Goal: Task Accomplishment & Management: Manage account settings

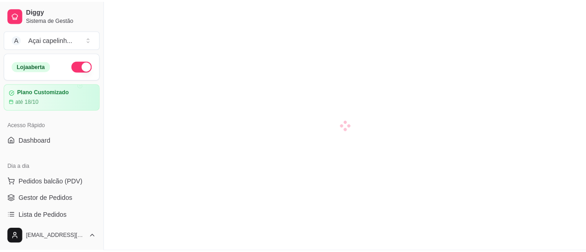
scroll to position [92, 0]
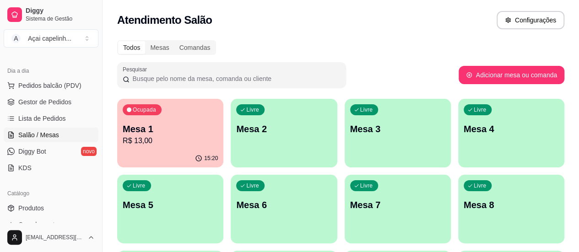
click at [177, 127] on p "Mesa 1" at bounding box center [170, 129] width 95 height 13
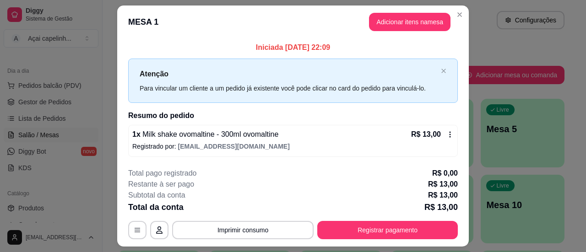
scroll to position [23, 0]
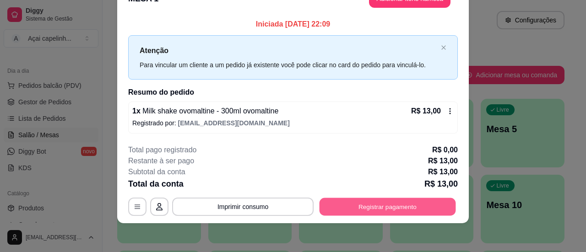
click at [369, 203] on button "Registrar pagamento" at bounding box center [387, 207] width 136 height 18
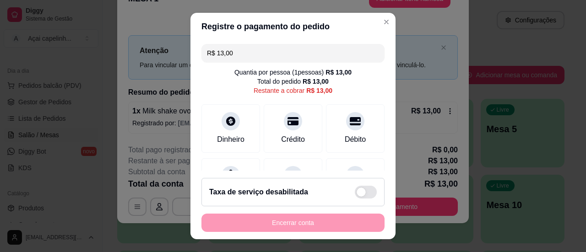
scroll to position [46, 0]
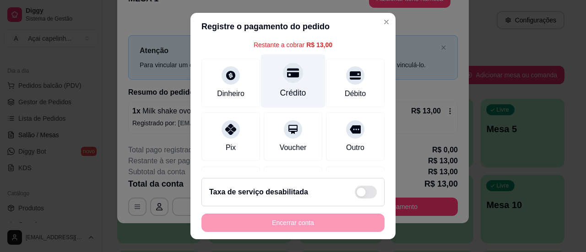
click at [285, 87] on div "Crédito" at bounding box center [293, 93] width 26 height 12
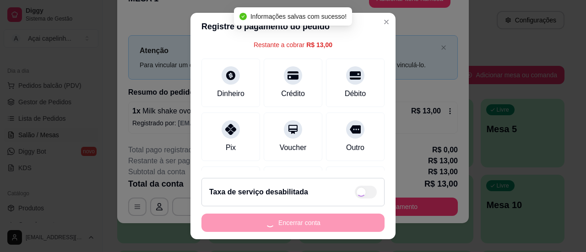
type input "R$ 0,00"
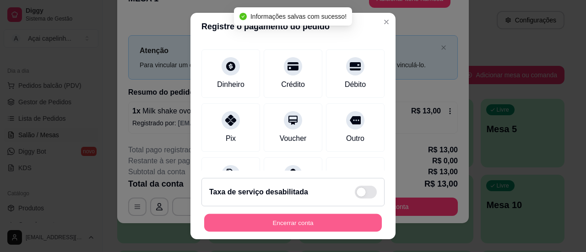
click at [282, 226] on button "Encerrar conta" at bounding box center [293, 223] width 178 height 18
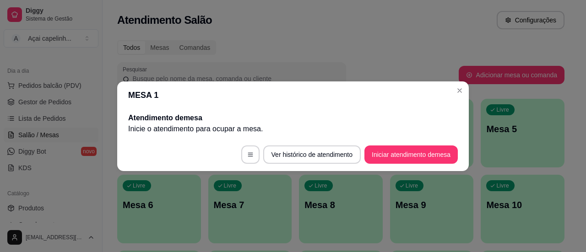
scroll to position [0, 0]
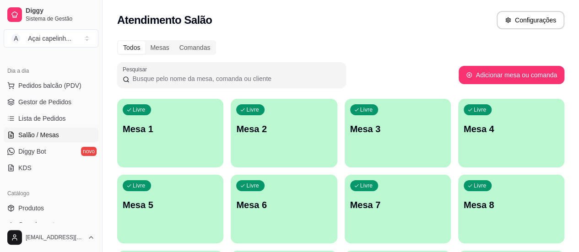
click at [159, 110] on div "Livre Mesa 1" at bounding box center [170, 128] width 106 height 58
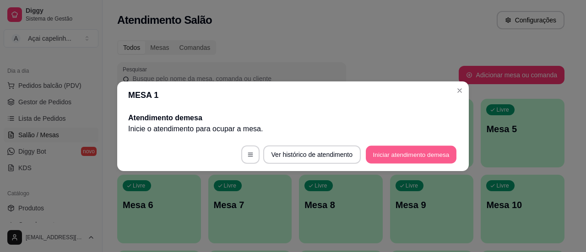
click at [414, 154] on button "Iniciar atendimento de mesa" at bounding box center [411, 154] width 91 height 18
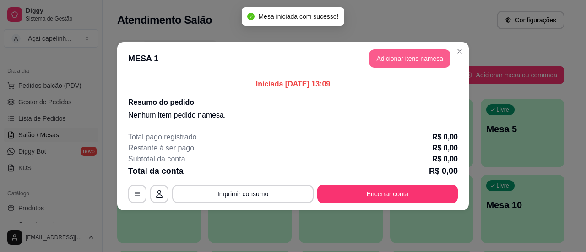
click at [404, 59] on button "Adicionar itens na mesa" at bounding box center [409, 58] width 81 height 18
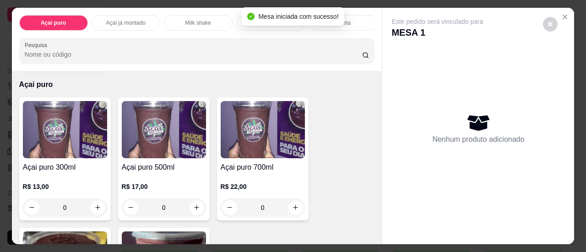
scroll to position [46, 0]
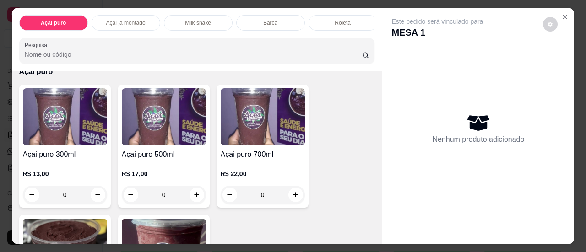
click at [172, 124] on img at bounding box center [164, 116] width 84 height 57
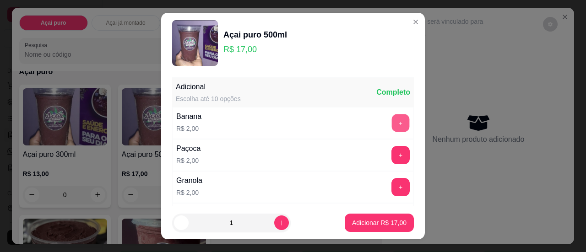
click at [392, 117] on button "+" at bounding box center [401, 123] width 18 height 18
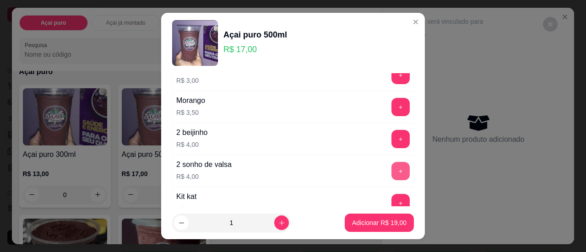
scroll to position [824, 0]
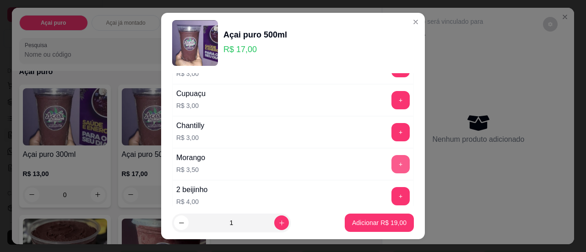
click at [391, 155] on button "+" at bounding box center [400, 164] width 18 height 18
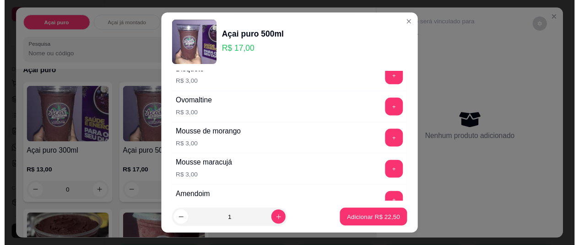
scroll to position [346, 0]
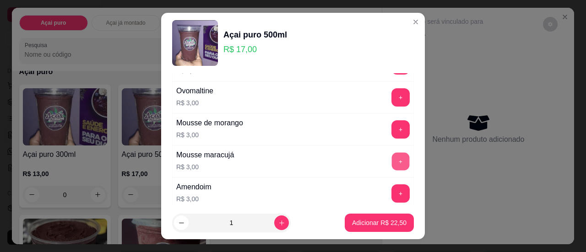
click at [392, 157] on button "+" at bounding box center [401, 161] width 18 height 18
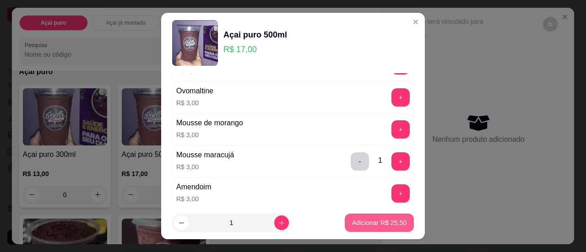
click at [360, 222] on p "Adicionar R$ 25,50" at bounding box center [379, 222] width 54 height 9
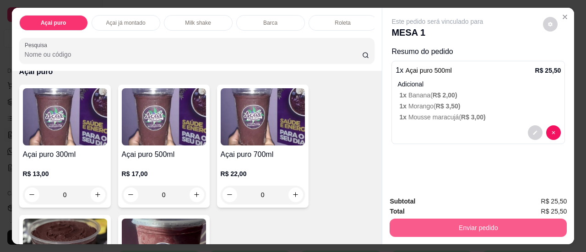
click at [474, 222] on button "Enviar pedido" at bounding box center [477, 228] width 177 height 18
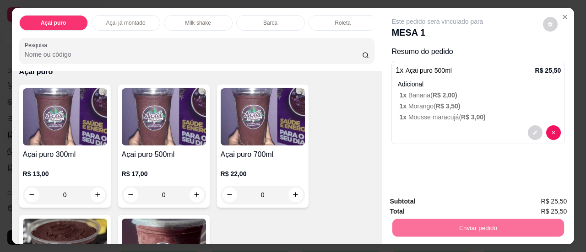
click at [456, 200] on button "Não registrar e enviar pedido" at bounding box center [447, 202] width 95 height 17
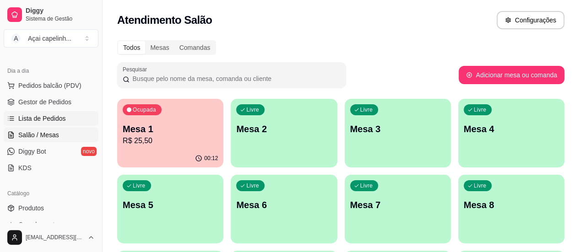
click at [48, 119] on span "Lista de Pedidos" at bounding box center [42, 118] width 48 height 9
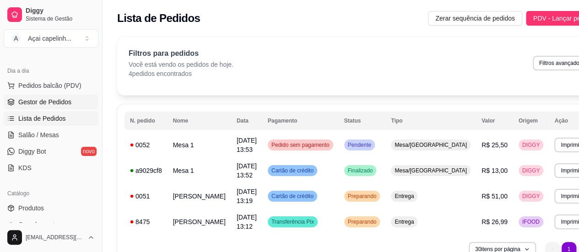
click at [51, 97] on span "Gestor de Pedidos" at bounding box center [44, 101] width 53 height 9
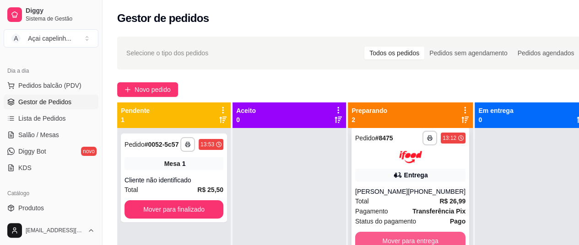
scroll to position [8, 0]
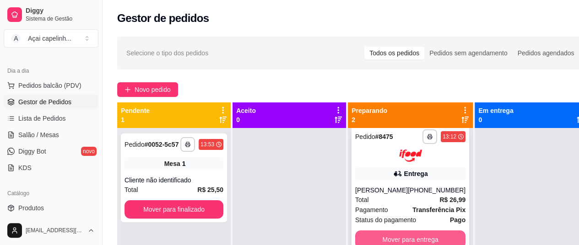
click at [419, 240] on button "Mover para entrega" at bounding box center [410, 240] width 110 height 18
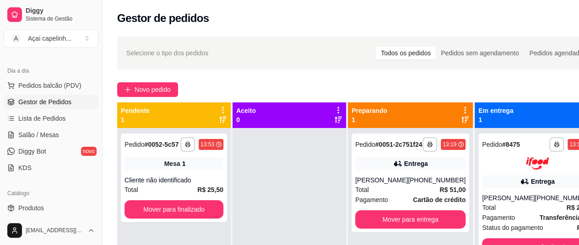
scroll to position [0, 0]
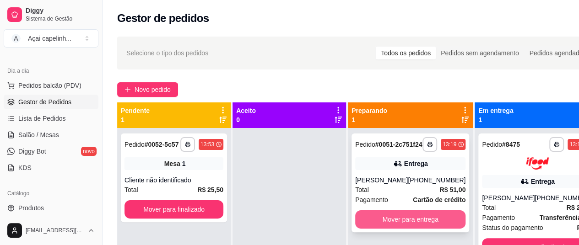
click at [419, 227] on button "Mover para entrega" at bounding box center [410, 219] width 110 height 18
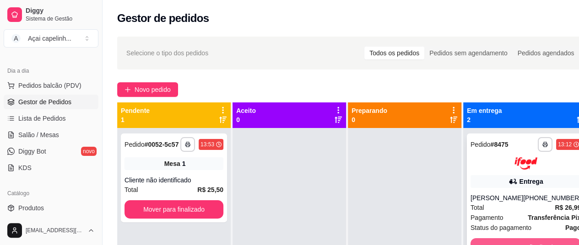
scroll to position [8, 0]
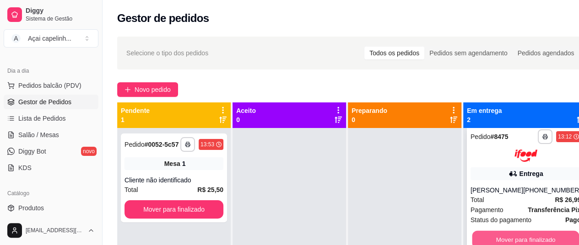
click at [509, 234] on button "Mover para finalizado" at bounding box center [525, 240] width 107 height 18
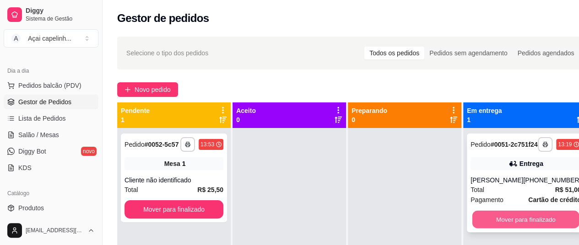
click at [513, 227] on button "Mover para finalizado" at bounding box center [525, 220] width 107 height 18
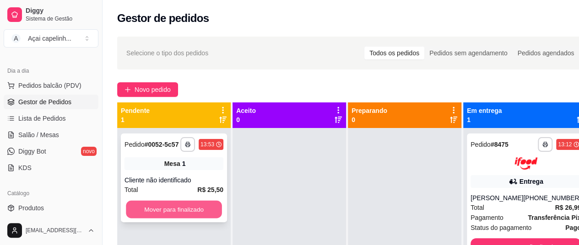
click at [169, 212] on button "Mover para finalizado" at bounding box center [174, 210] width 96 height 18
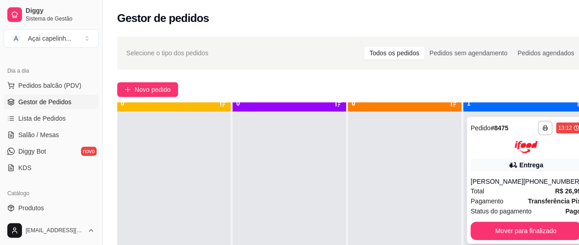
scroll to position [26, 0]
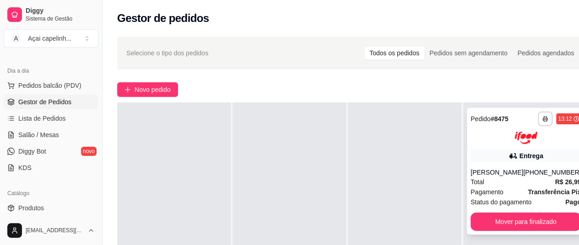
click at [510, 204] on span "Status do pagamento" at bounding box center [500, 202] width 61 height 10
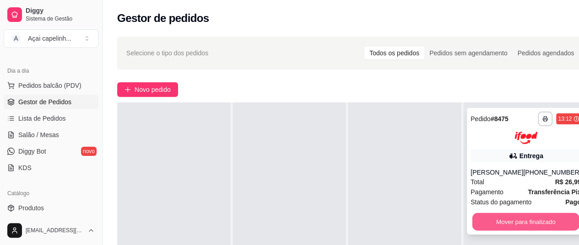
click at [487, 217] on button "Mover para finalizado" at bounding box center [525, 222] width 107 height 18
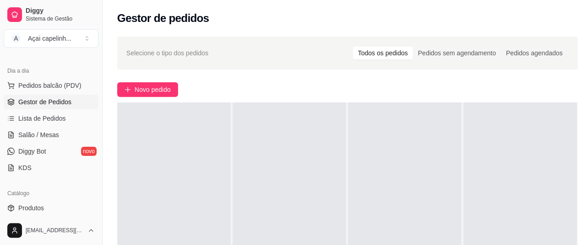
scroll to position [92, 0]
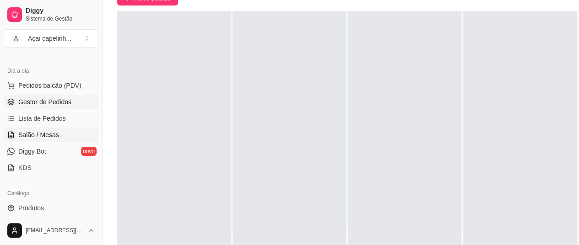
click at [43, 131] on span "Salão / Mesas" at bounding box center [38, 134] width 41 height 9
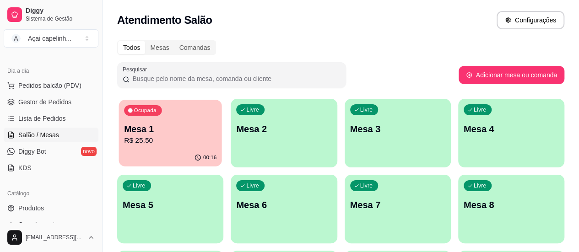
click at [146, 137] on p "R$ 25,50" at bounding box center [170, 140] width 92 height 11
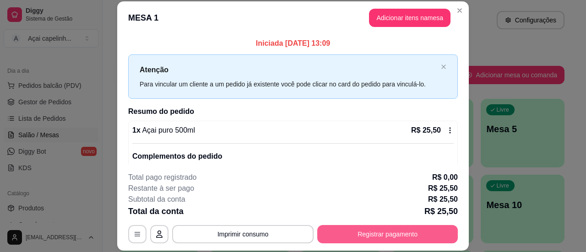
click at [388, 229] on button "Registrar pagamento" at bounding box center [387, 234] width 140 height 18
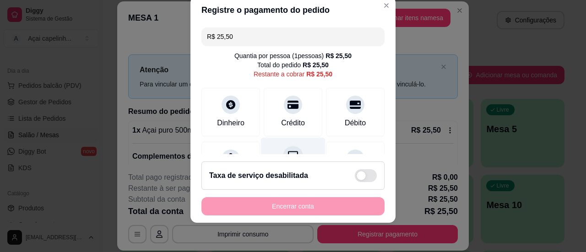
scroll to position [92, 0]
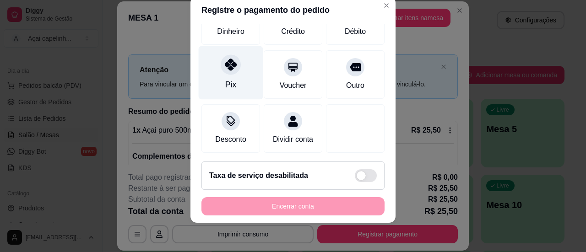
click at [231, 84] on div "Pix" at bounding box center [231, 73] width 65 height 54
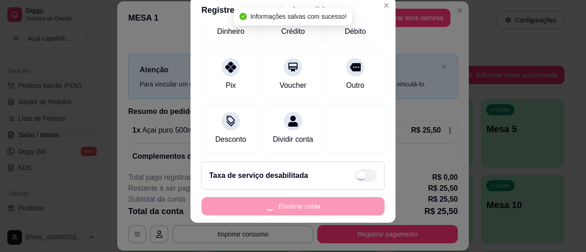
type input "R$ 0,00"
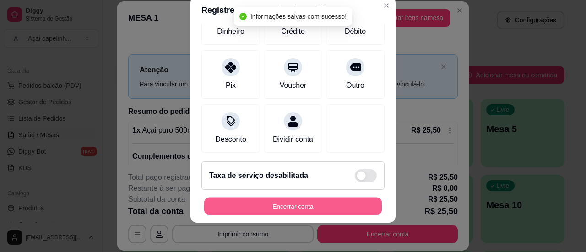
click at [279, 207] on button "Encerrar conta" at bounding box center [293, 207] width 178 height 18
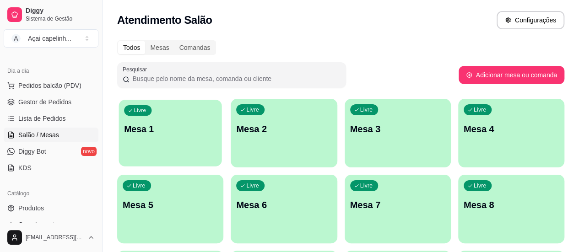
click at [156, 128] on p "Mesa 1" at bounding box center [170, 129] width 92 height 12
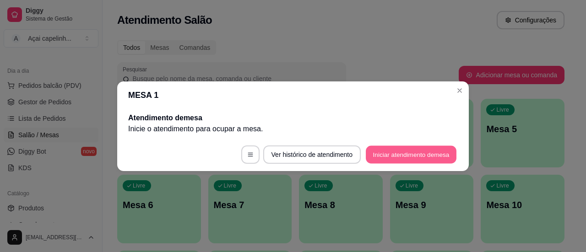
click at [414, 154] on button "Iniciar atendimento de mesa" at bounding box center [411, 154] width 91 height 18
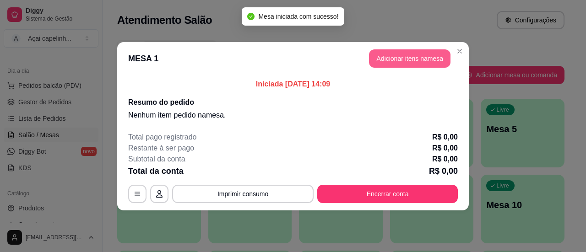
click at [388, 54] on button "Adicionar itens na mesa" at bounding box center [409, 58] width 81 height 18
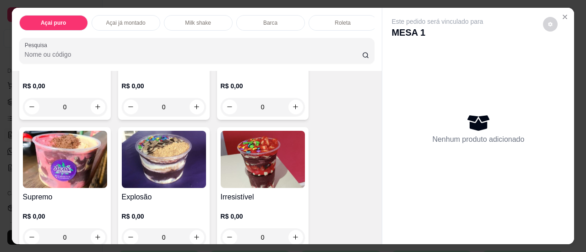
scroll to position [412, 0]
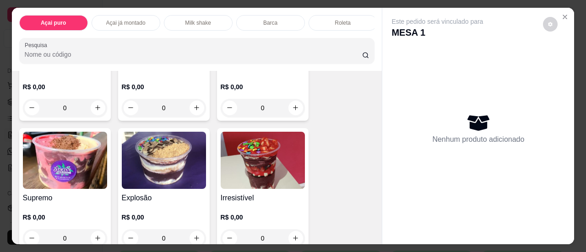
click at [34, 178] on img at bounding box center [65, 160] width 84 height 57
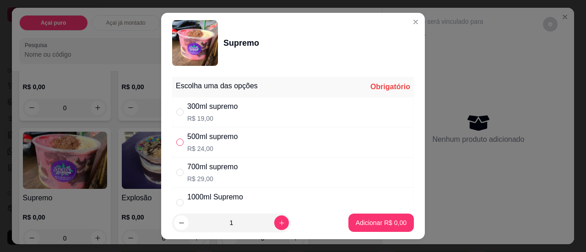
click at [178, 140] on input "" at bounding box center [179, 142] width 7 height 7
radio input "true"
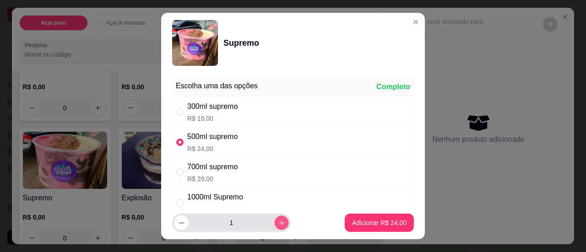
click at [278, 224] on icon "increase-product-quantity" at bounding box center [281, 223] width 7 height 7
type input "2"
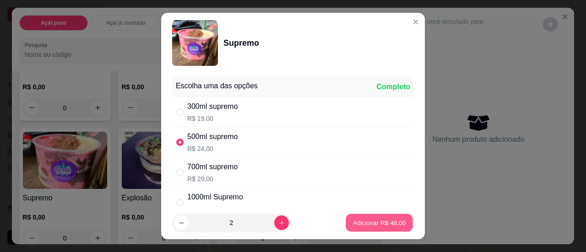
click at [368, 220] on p "Adicionar R$ 48,00" at bounding box center [379, 223] width 53 height 9
type input "2"
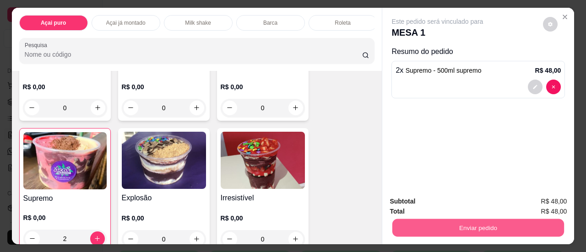
click at [467, 224] on button "Enviar pedido" at bounding box center [478, 228] width 172 height 18
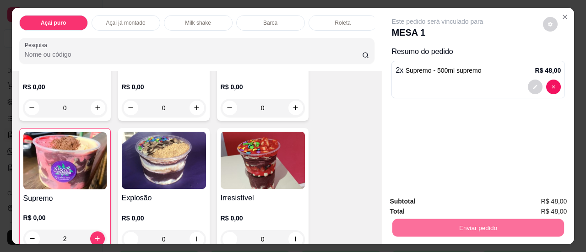
click at [458, 197] on button "Não registrar e enviar pedido" at bounding box center [447, 202] width 92 height 17
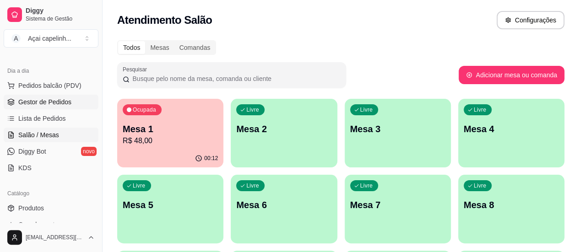
click at [49, 101] on span "Gestor de Pedidos" at bounding box center [44, 101] width 53 height 9
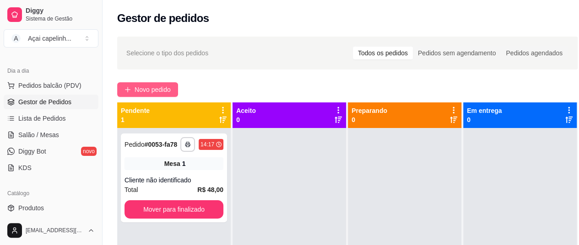
click at [151, 91] on span "Novo pedido" at bounding box center [153, 90] width 36 height 10
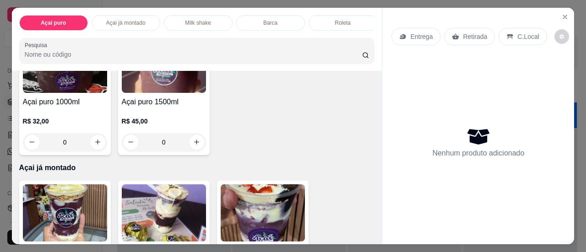
scroll to position [320, 0]
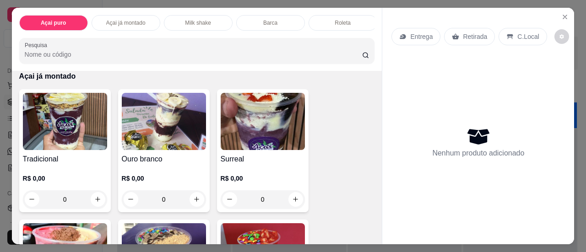
click at [169, 133] on img at bounding box center [164, 121] width 84 height 57
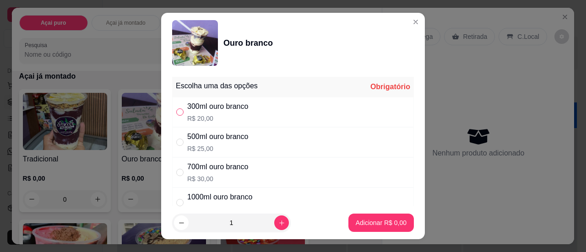
click at [176, 110] on input "" at bounding box center [179, 111] width 7 height 7
radio input "true"
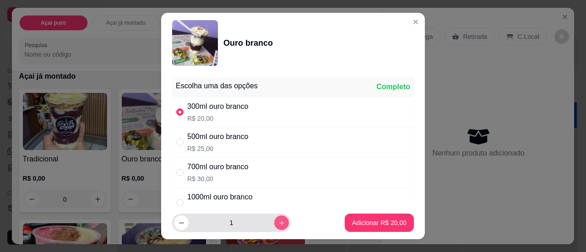
click at [278, 220] on icon "increase-product-quantity" at bounding box center [281, 223] width 7 height 7
type input "2"
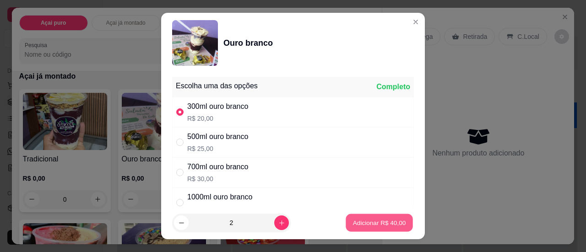
click at [358, 219] on p "Adicionar R$ 40,00" at bounding box center [379, 223] width 53 height 9
type input "2"
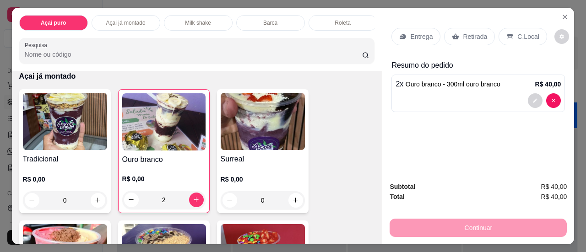
click at [419, 32] on p "Entrega" at bounding box center [421, 36] width 22 height 9
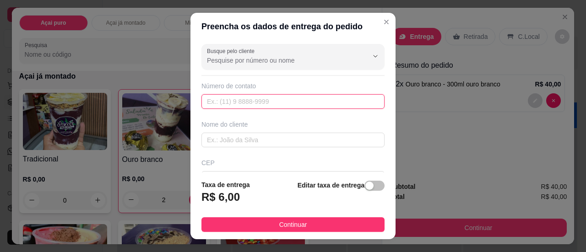
click at [282, 101] on input "text" at bounding box center [292, 101] width 183 height 15
type input "[DATE]-[DATE]"
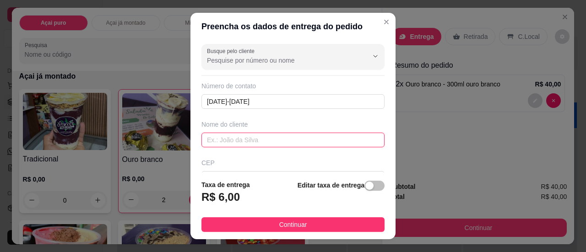
click at [225, 139] on input "text" at bounding box center [292, 140] width 183 height 15
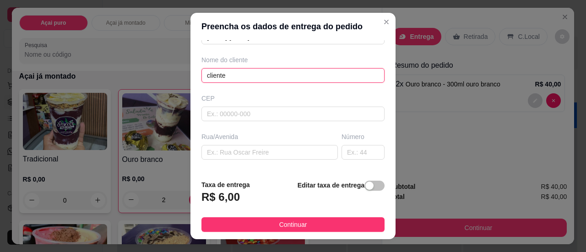
scroll to position [92, 0]
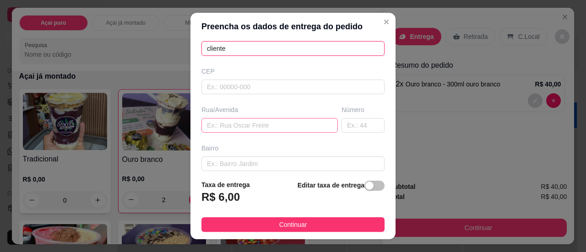
type input "cliente"
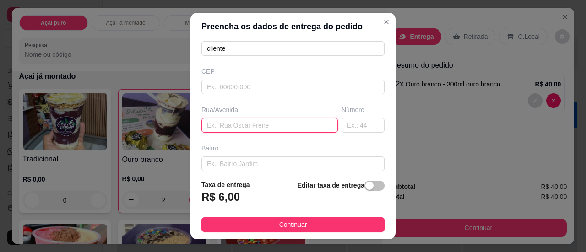
click at [235, 120] on input "text" at bounding box center [269, 125] width 136 height 15
type input "av brasil"
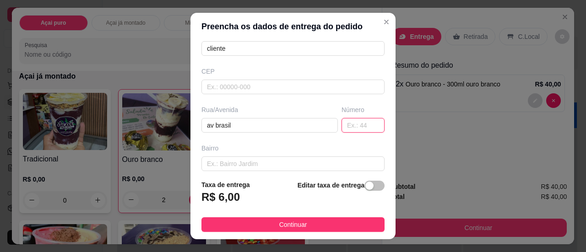
click at [353, 122] on input "text" at bounding box center [362, 125] width 43 height 15
type input "100"
click at [311, 160] on input "text" at bounding box center [292, 163] width 183 height 15
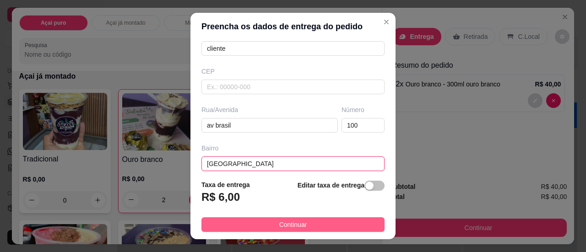
type input "[GEOGRAPHIC_DATA]"
click at [264, 222] on button "Continuar" at bounding box center [292, 224] width 183 height 15
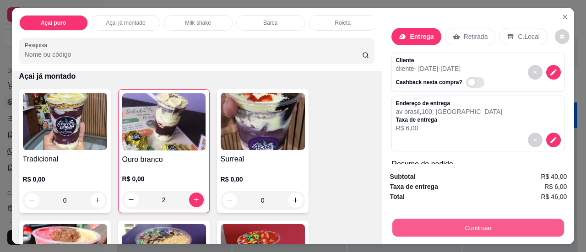
click at [429, 226] on button "Continuar" at bounding box center [478, 228] width 172 height 18
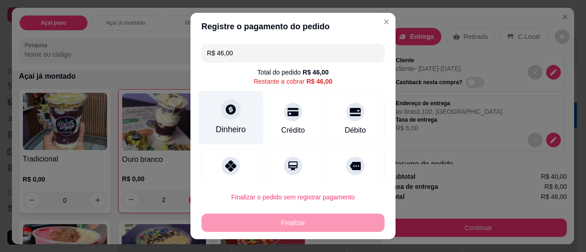
click at [229, 132] on div "Dinheiro" at bounding box center [230, 130] width 30 height 12
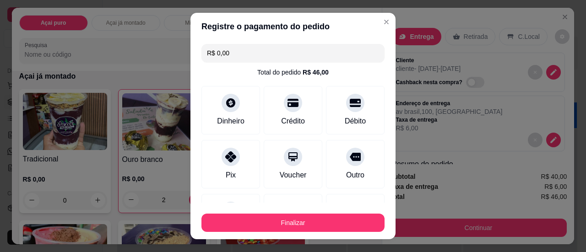
type input "R$ 0,00"
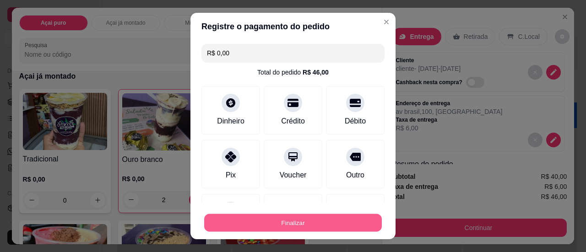
click at [275, 221] on button "Finalizar" at bounding box center [293, 223] width 178 height 18
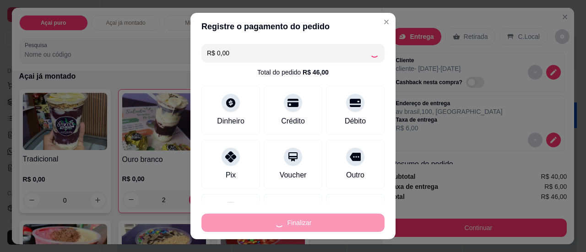
type input "0"
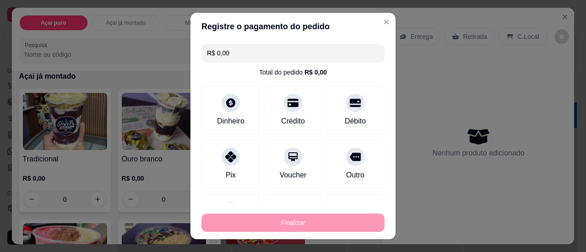
type input "-R$ 46,00"
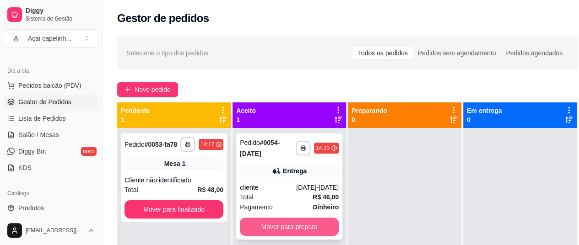
click at [274, 226] on button "Mover para preparo" at bounding box center [289, 227] width 99 height 18
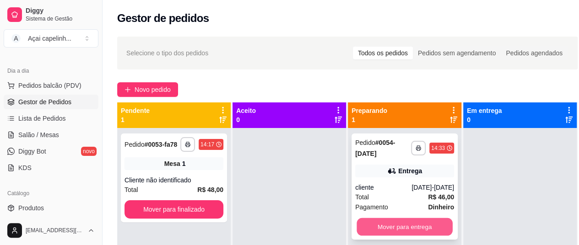
click at [427, 229] on button "Mover para entrega" at bounding box center [404, 227] width 96 height 18
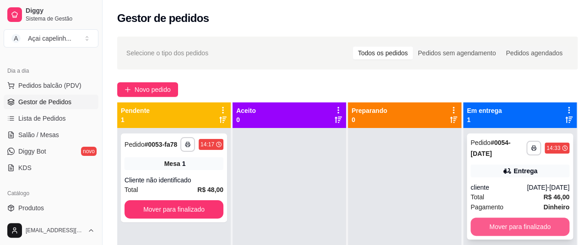
click at [495, 226] on button "Mover para finalizado" at bounding box center [519, 227] width 99 height 18
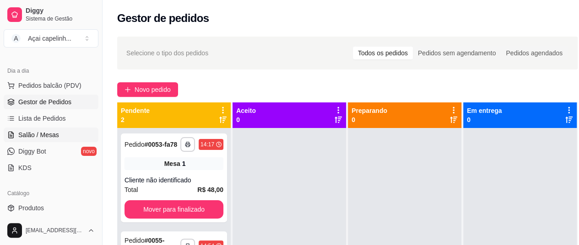
click at [57, 132] on span "Salão / Mesas" at bounding box center [38, 134] width 41 height 9
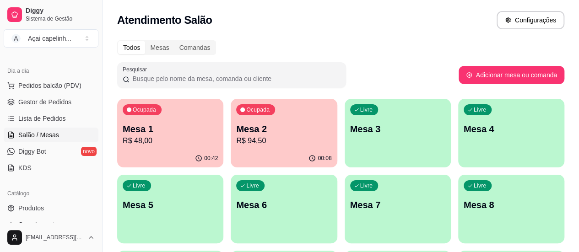
click at [345, 140] on div "Livre Mesa 3" at bounding box center [397, 128] width 106 height 58
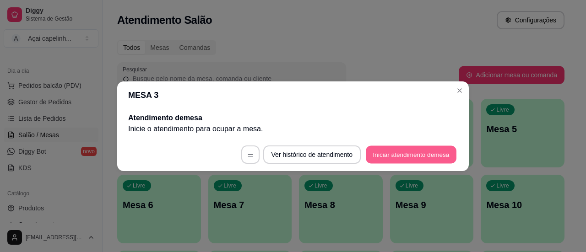
click at [379, 157] on button "Iniciar atendimento de mesa" at bounding box center [411, 154] width 91 height 18
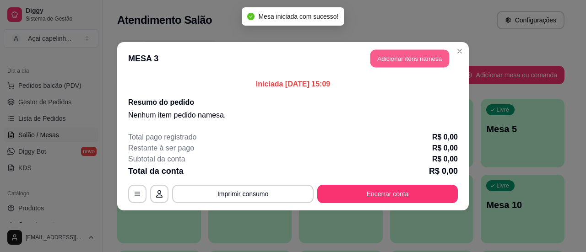
click at [408, 62] on button "Adicionar itens na mesa" at bounding box center [409, 58] width 79 height 18
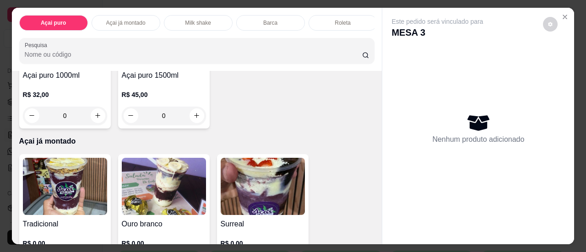
scroll to position [275, 0]
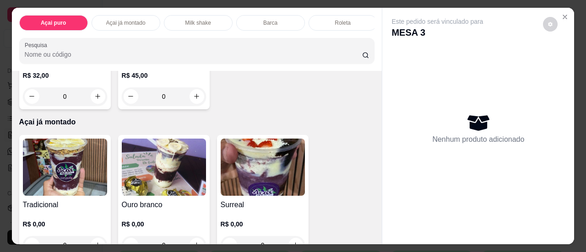
click at [58, 152] on img at bounding box center [65, 167] width 84 height 57
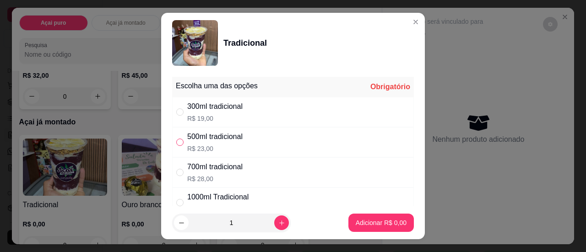
click at [178, 144] on input "" at bounding box center [179, 142] width 7 height 7
radio input "true"
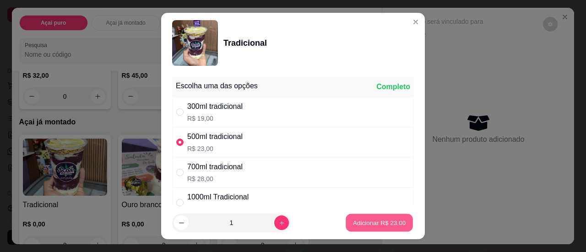
click at [356, 222] on p "Adicionar R$ 23,00" at bounding box center [379, 223] width 53 height 9
type input "1"
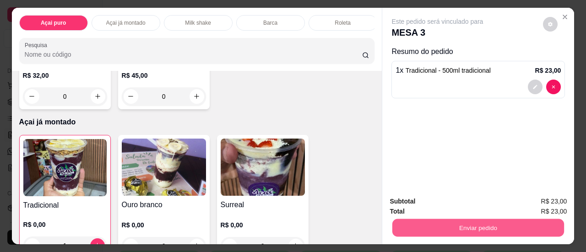
click at [429, 220] on button "Enviar pedido" at bounding box center [478, 228] width 172 height 18
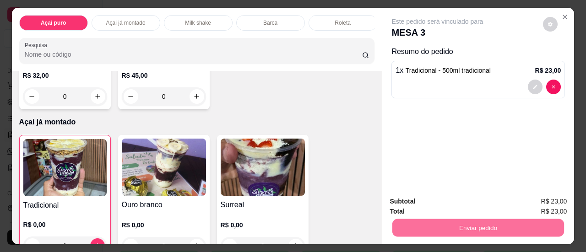
click at [436, 202] on button "Não registrar e enviar pedido" at bounding box center [447, 202] width 95 height 17
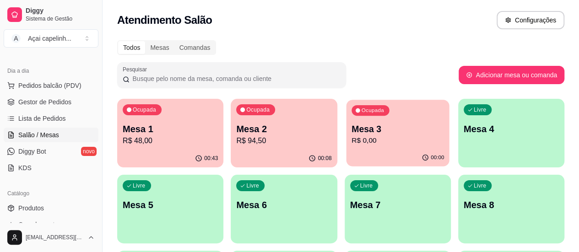
click at [366, 142] on p "R$ 0,00" at bounding box center [397, 140] width 92 height 11
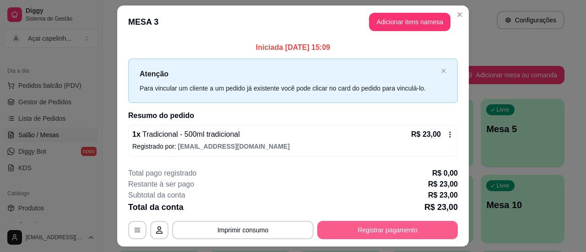
click at [395, 226] on button "Registrar pagamento" at bounding box center [387, 230] width 140 height 18
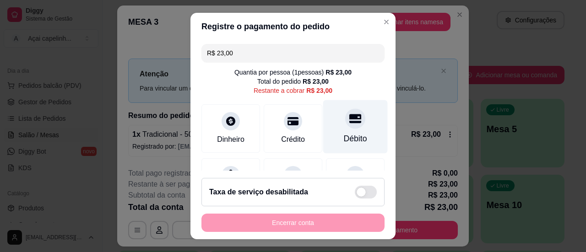
click at [345, 126] on div at bounding box center [355, 118] width 20 height 20
type input "R$ 0,00"
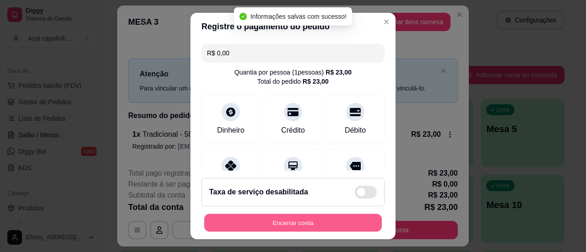
click at [324, 226] on button "Encerrar conta" at bounding box center [293, 223] width 178 height 18
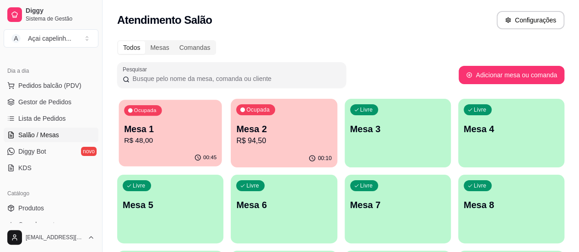
click at [178, 140] on p "R$ 48,00" at bounding box center [170, 140] width 92 height 11
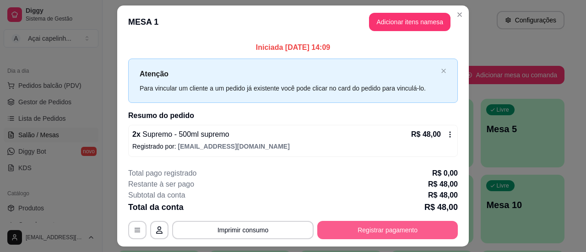
click at [368, 225] on button "Registrar pagamento" at bounding box center [387, 230] width 140 height 18
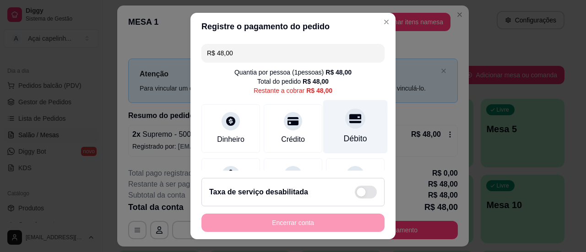
click at [349, 122] on icon at bounding box center [355, 118] width 12 height 9
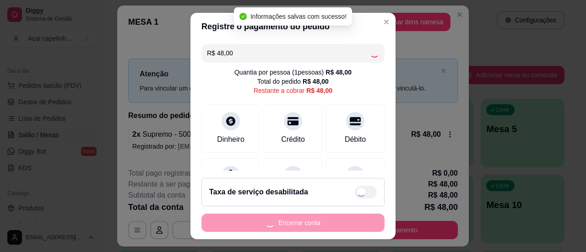
type input "R$ 0,00"
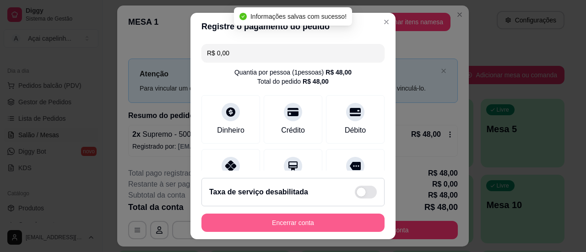
click at [279, 217] on button "Encerrar conta" at bounding box center [292, 223] width 183 height 18
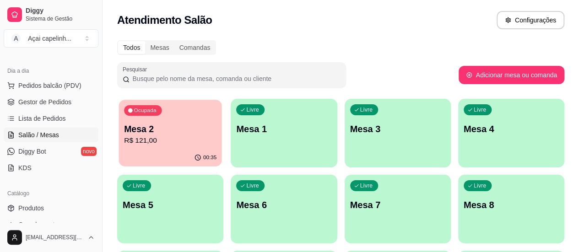
click at [176, 132] on p "Mesa 2" at bounding box center [170, 129] width 92 height 12
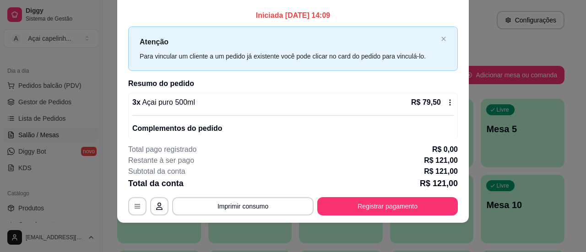
scroll to position [0, 0]
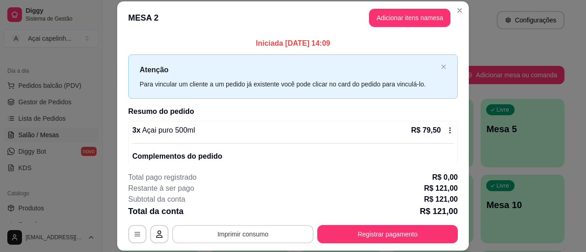
click at [231, 232] on button "Imprimir consumo" at bounding box center [242, 234] width 141 height 18
click at [231, 213] on button "IMPRESSORA" at bounding box center [242, 213] width 66 height 15
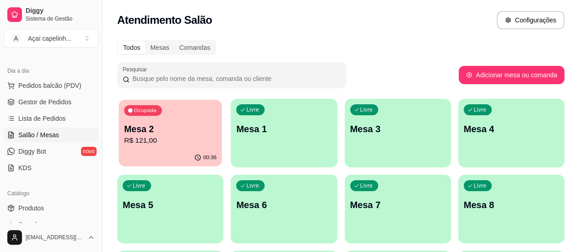
click at [159, 137] on p "R$ 121,00" at bounding box center [170, 140] width 92 height 11
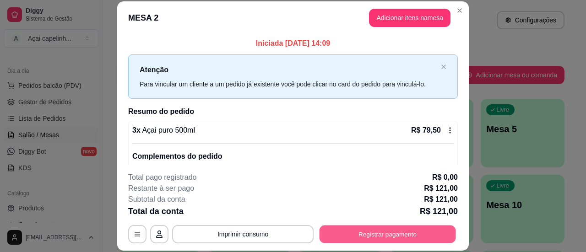
click at [397, 241] on button "Registrar pagamento" at bounding box center [387, 235] width 136 height 18
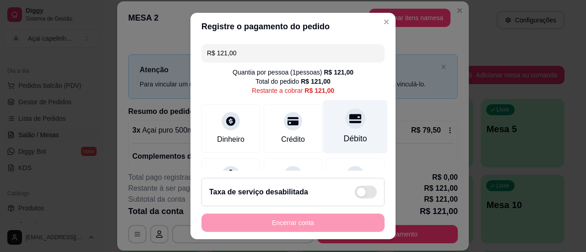
click at [351, 128] on div "Débito" at bounding box center [355, 127] width 65 height 54
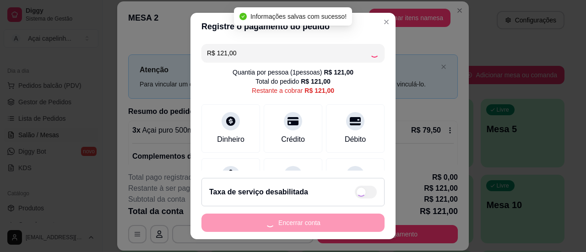
type input "R$ 0,00"
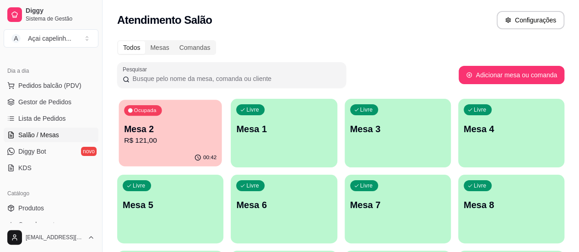
click at [175, 126] on p "Mesa 2" at bounding box center [170, 129] width 92 height 12
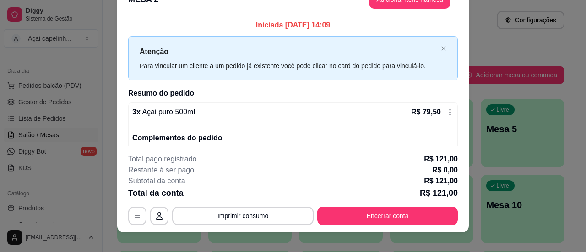
scroll to position [28, 0]
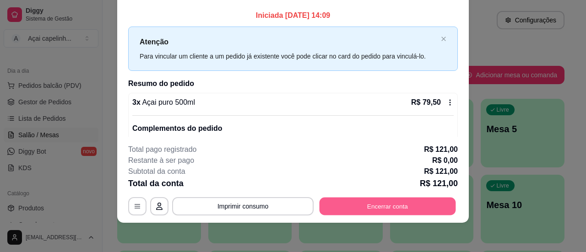
click at [405, 207] on button "Encerrar conta" at bounding box center [387, 207] width 136 height 18
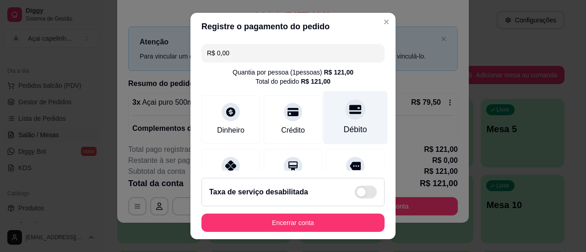
click at [344, 130] on div "Débito" at bounding box center [355, 130] width 23 height 12
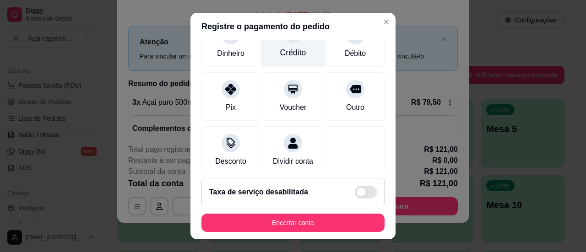
scroll to position [92, 0]
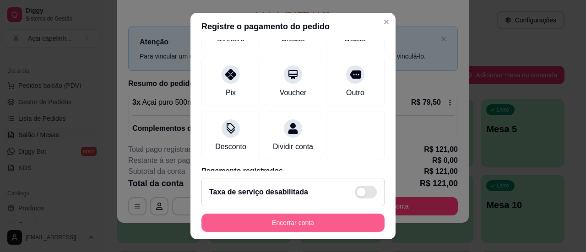
click at [296, 224] on button "Encerrar conta" at bounding box center [292, 223] width 183 height 18
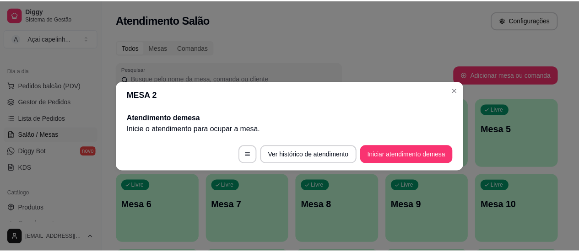
scroll to position [0, 0]
